Goal: Information Seeking & Learning: Learn about a topic

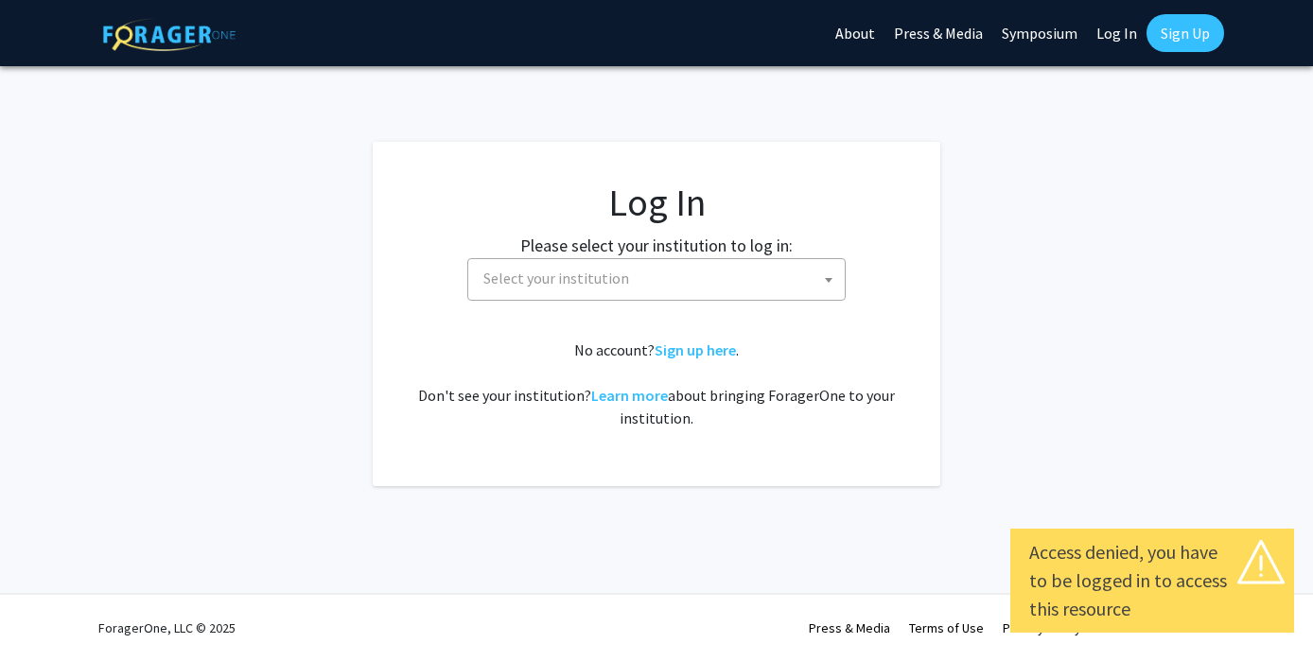
click at [1112, 37] on link "Log In" at bounding box center [1117, 33] width 60 height 66
select select "34"
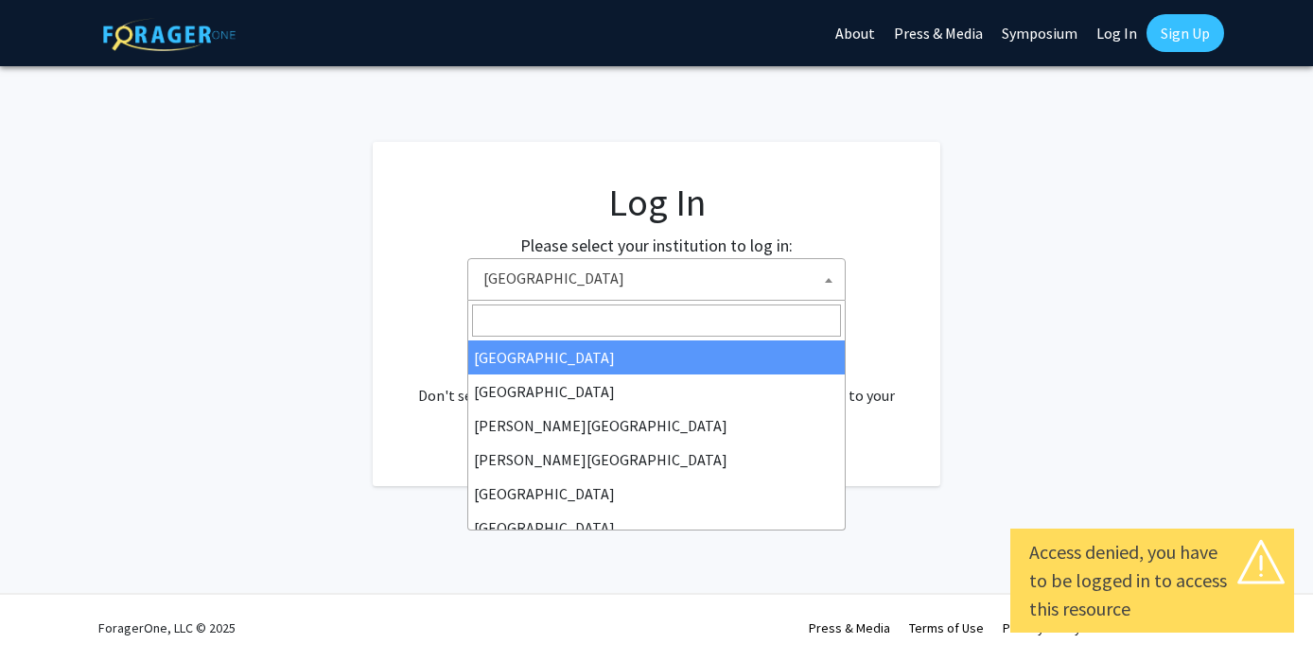
click at [529, 284] on span "[GEOGRAPHIC_DATA]" at bounding box center [660, 278] width 369 height 39
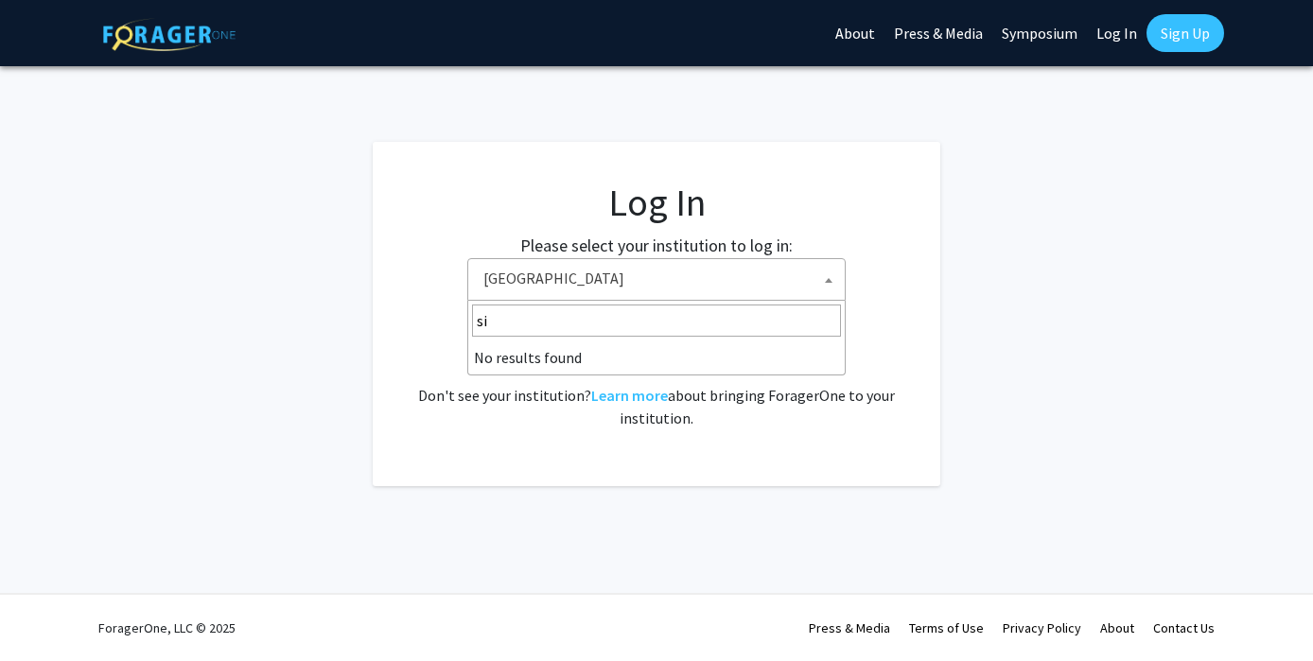
type input "s"
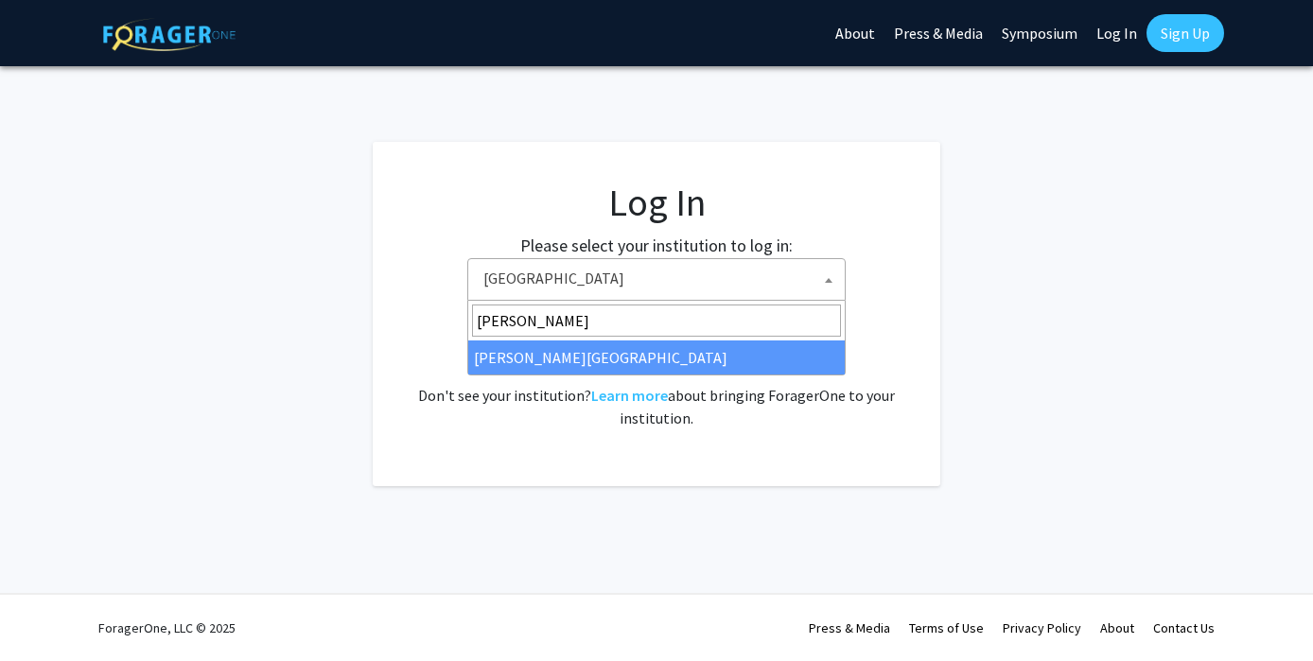
type input "[PERSON_NAME]"
select select "24"
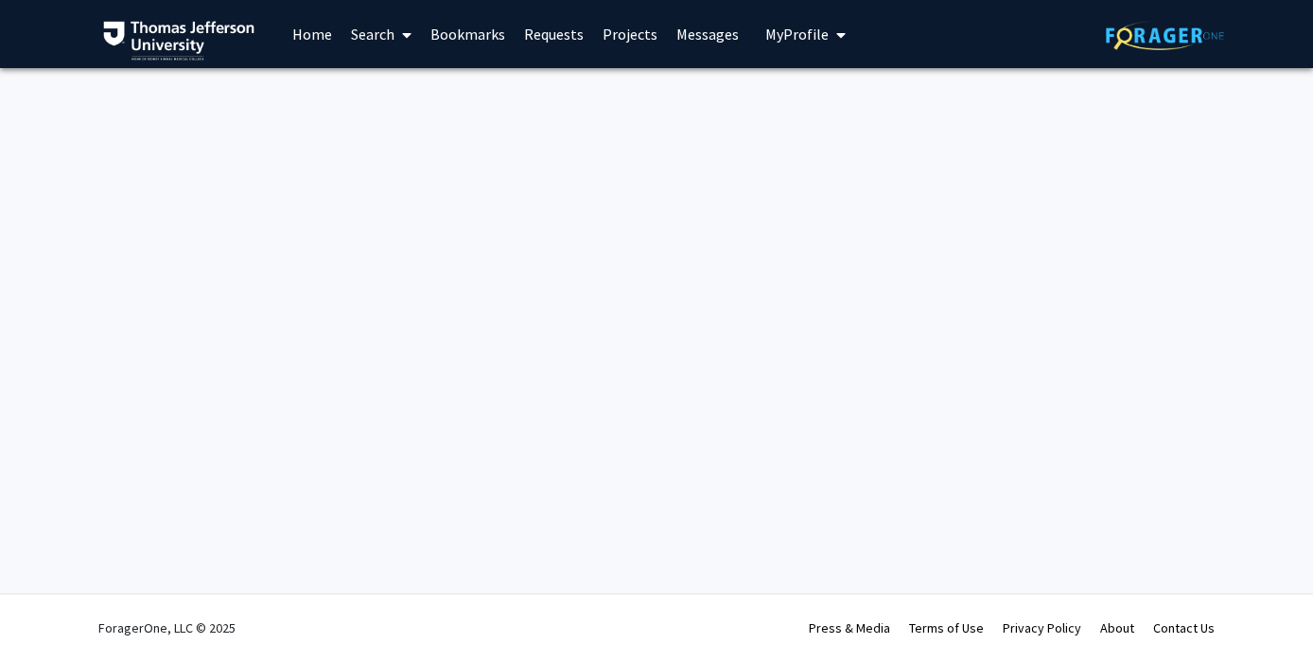
click at [380, 27] on link "Search" at bounding box center [381, 34] width 79 height 66
click at [383, 88] on span "Faculty/Staff" at bounding box center [411, 87] width 139 height 38
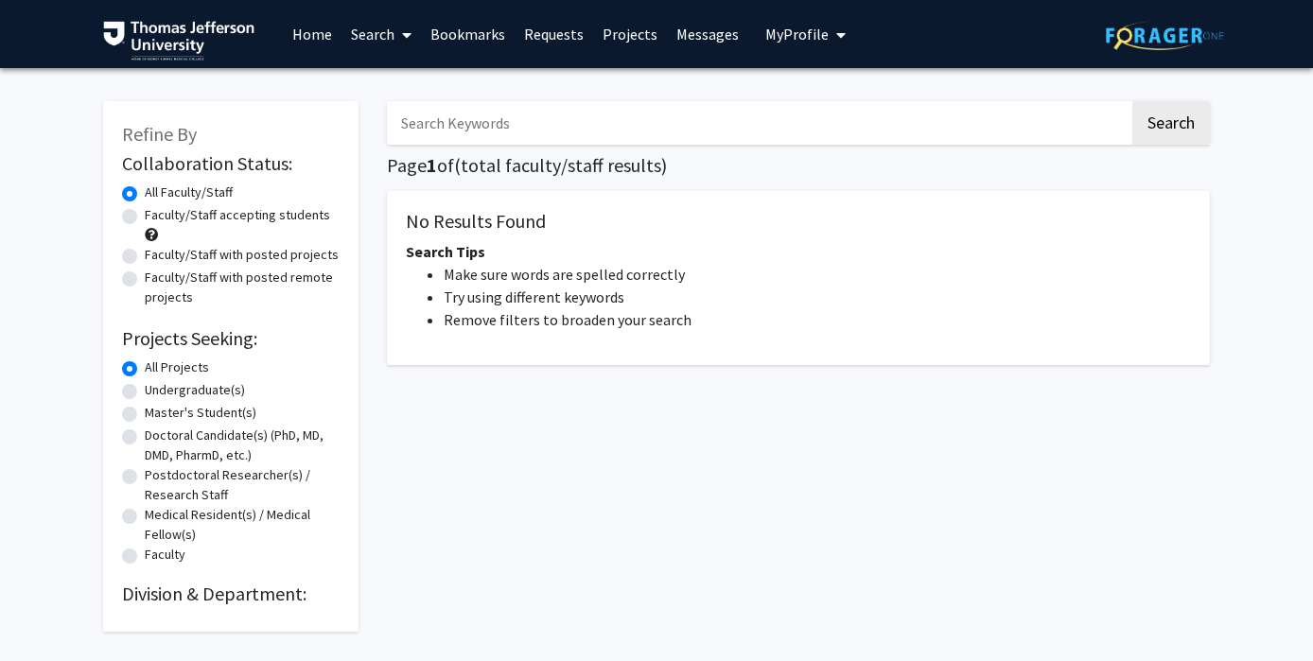
click at [189, 216] on label "Faculty/Staff accepting students" at bounding box center [237, 215] width 185 height 20
click at [157, 216] on input "Faculty/Staff accepting students" at bounding box center [151, 211] width 12 height 12
radio input "true"
click at [325, 33] on link "Home" at bounding box center [312, 34] width 59 height 66
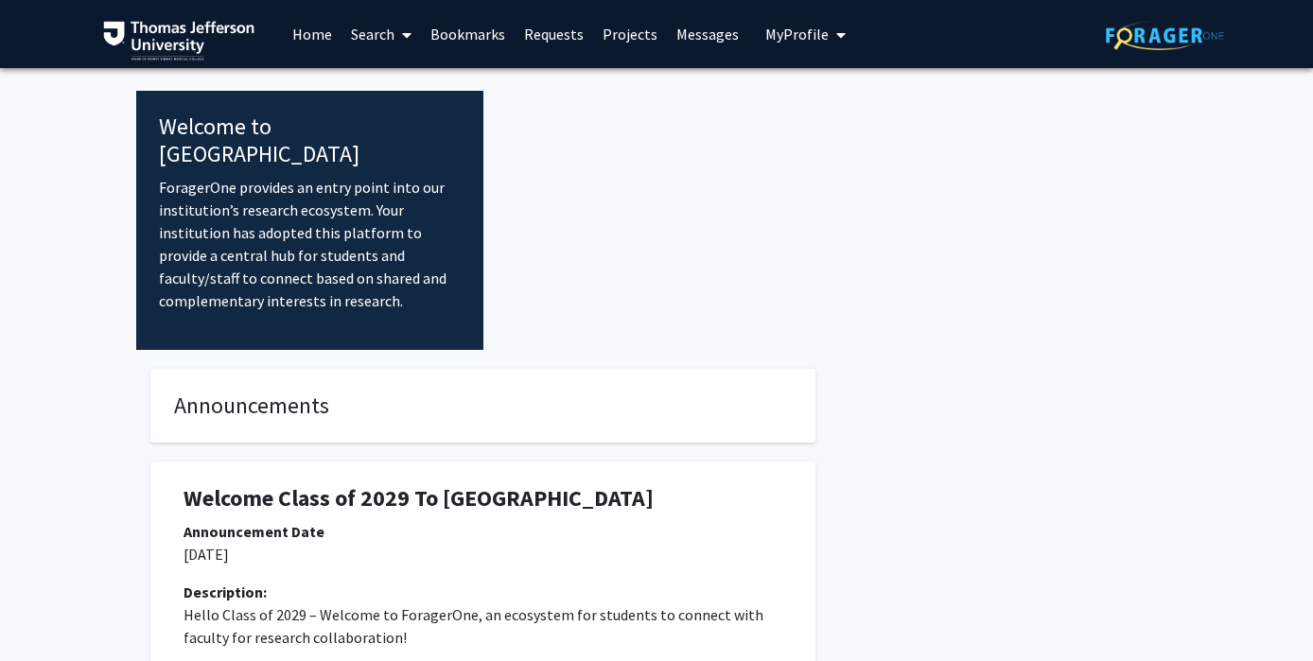
click at [363, 41] on link "Search" at bounding box center [381, 34] width 79 height 66
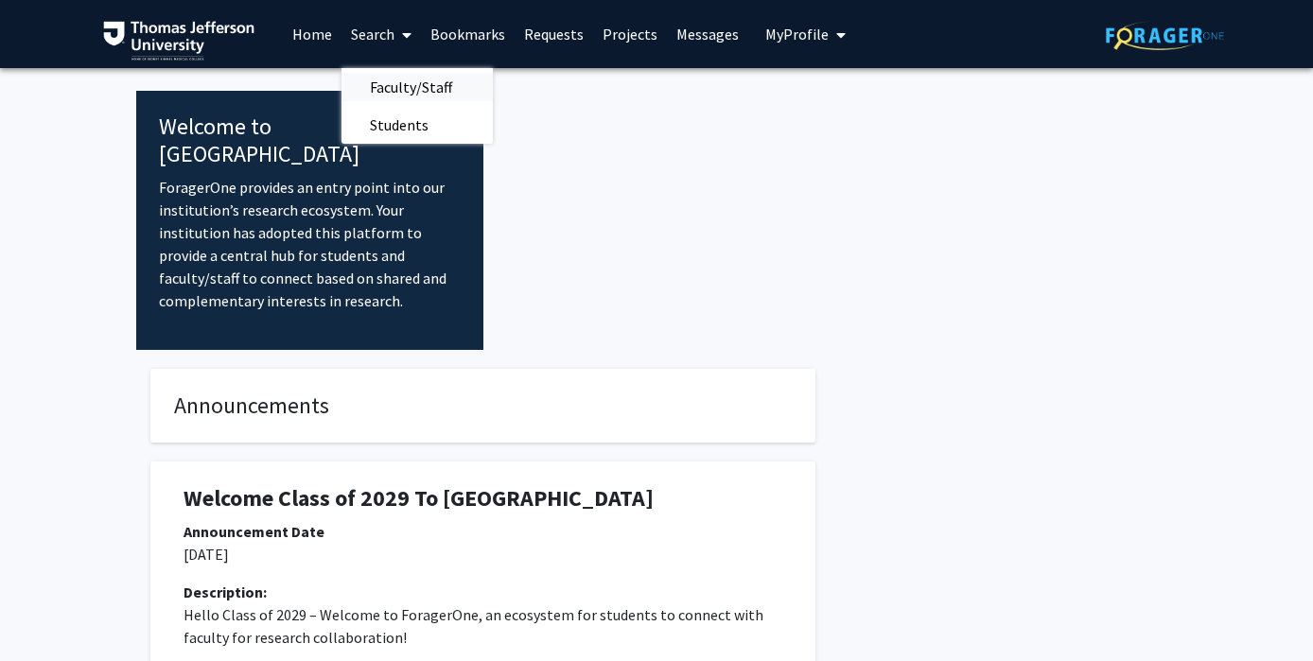
click at [380, 75] on span "Faculty/Staff" at bounding box center [411, 87] width 139 height 38
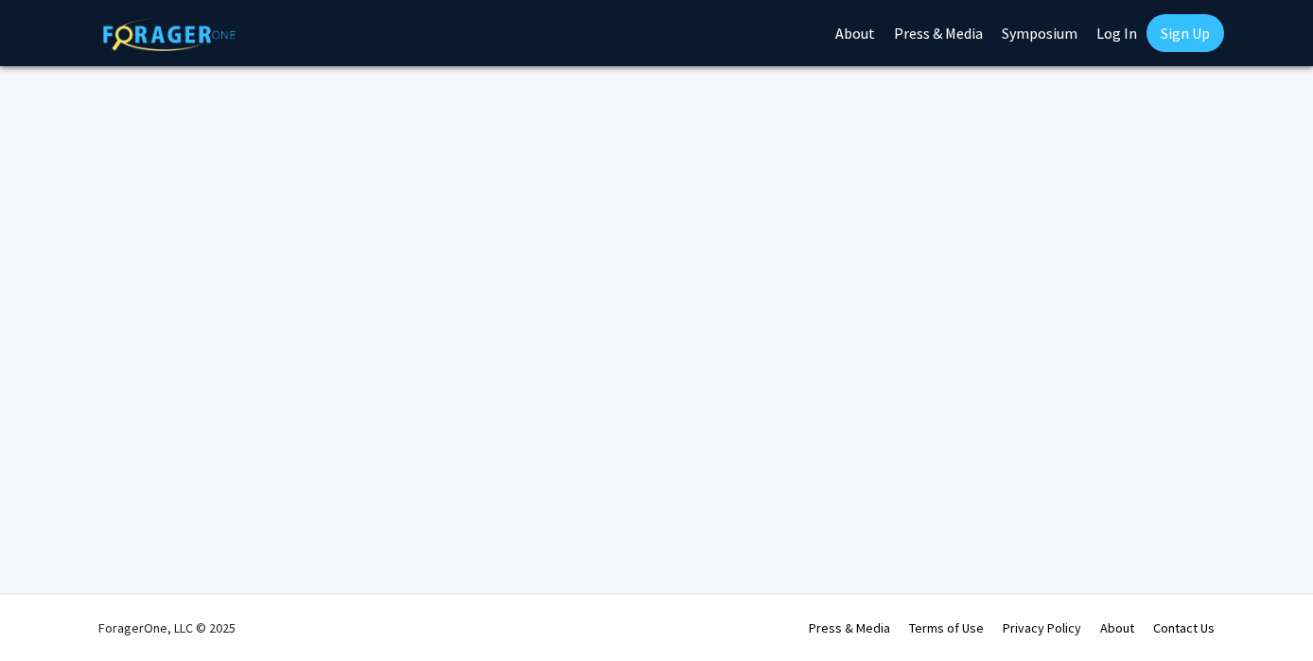
click at [169, 50] on link at bounding box center [169, 33] width 132 height 66
click at [144, 26] on img at bounding box center [169, 34] width 132 height 33
